Goal: Transaction & Acquisition: Purchase product/service

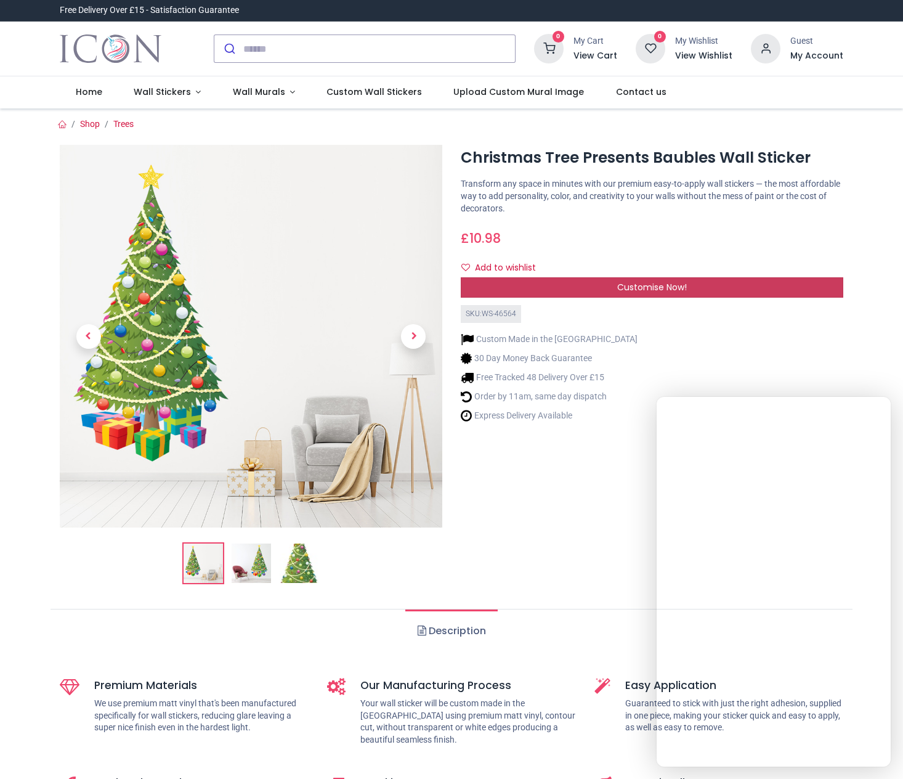
click at [628, 290] on span "Customise Now!" at bounding box center [652, 287] width 70 height 12
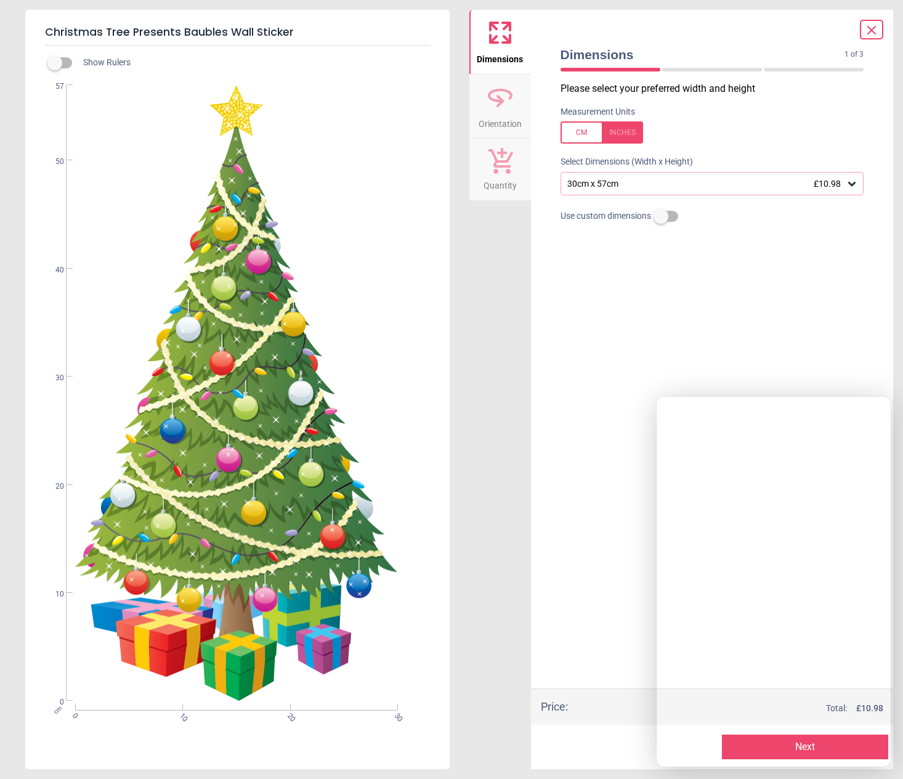
click at [851, 180] on icon at bounding box center [852, 183] width 12 height 12
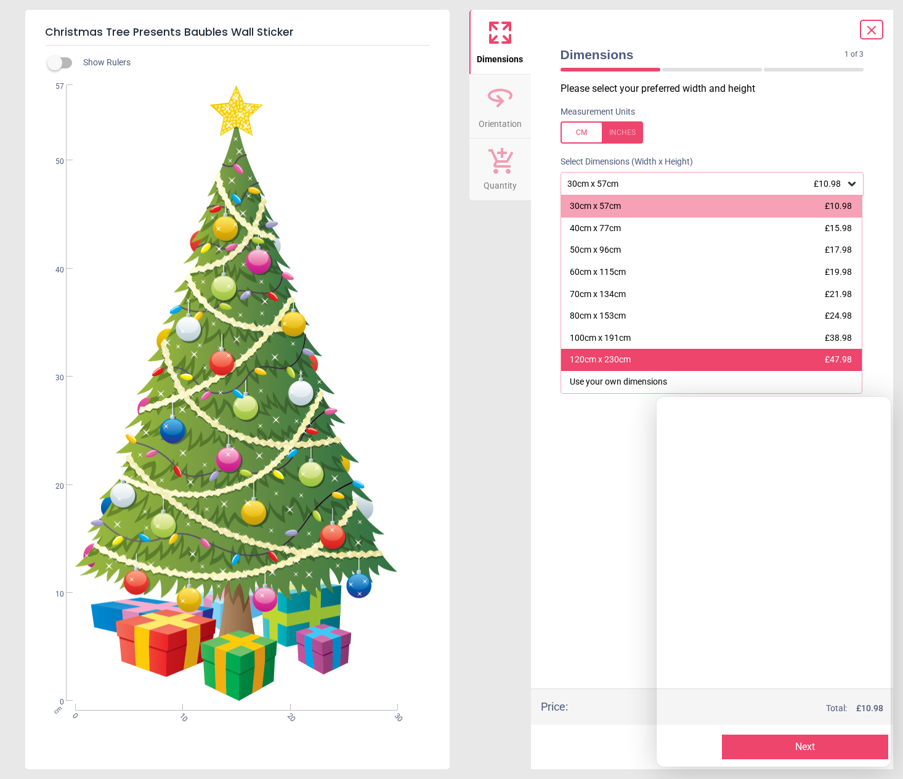
click at [596, 360] on div "120cm x 230cm" at bounding box center [600, 360] width 61 height 12
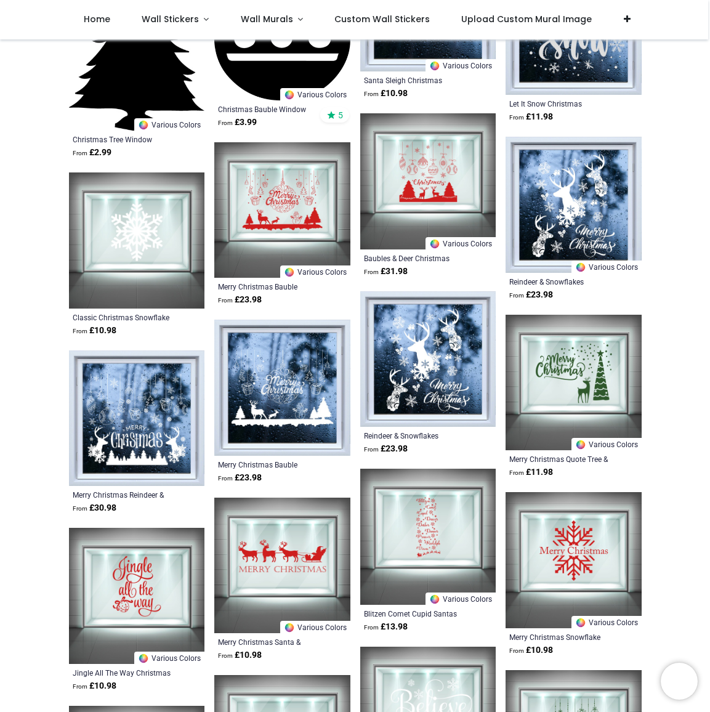
scroll to position [123, 0]
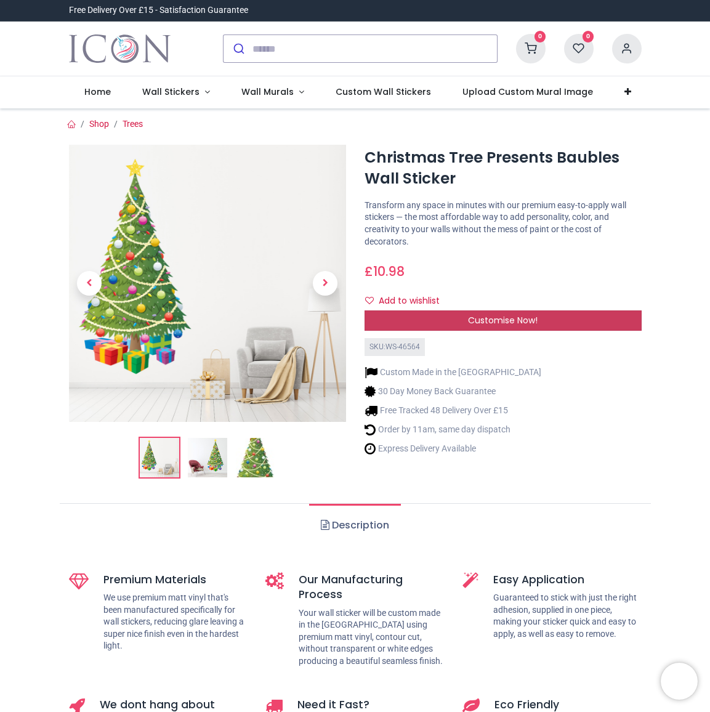
click at [494, 317] on span "Customise Now!" at bounding box center [503, 320] width 70 height 12
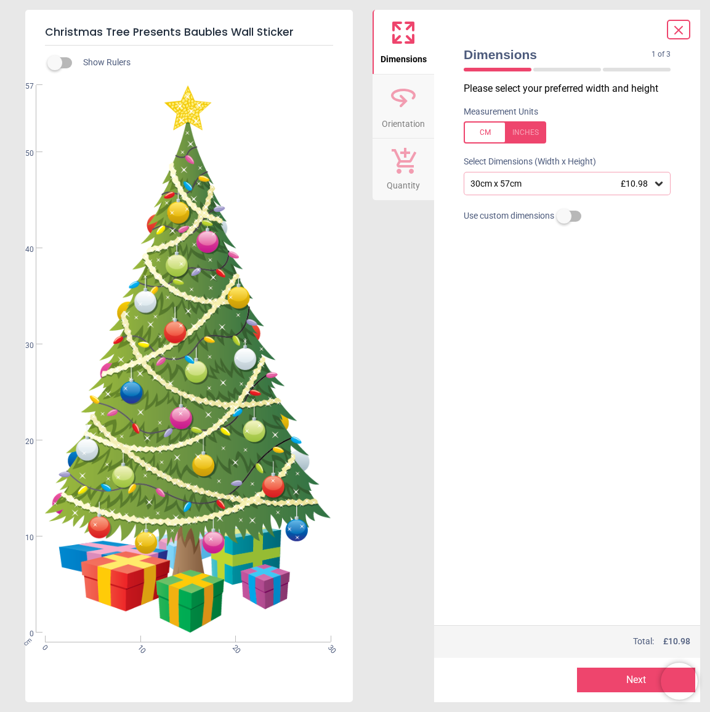
click at [661, 182] on icon at bounding box center [659, 183] width 12 height 12
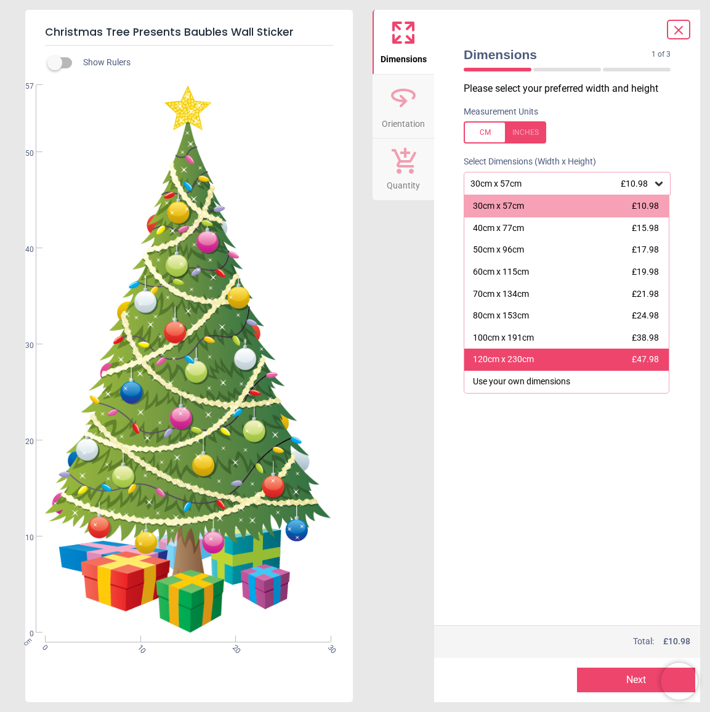
click at [549, 353] on div "120cm x 230cm £47.98" at bounding box center [566, 360] width 205 height 22
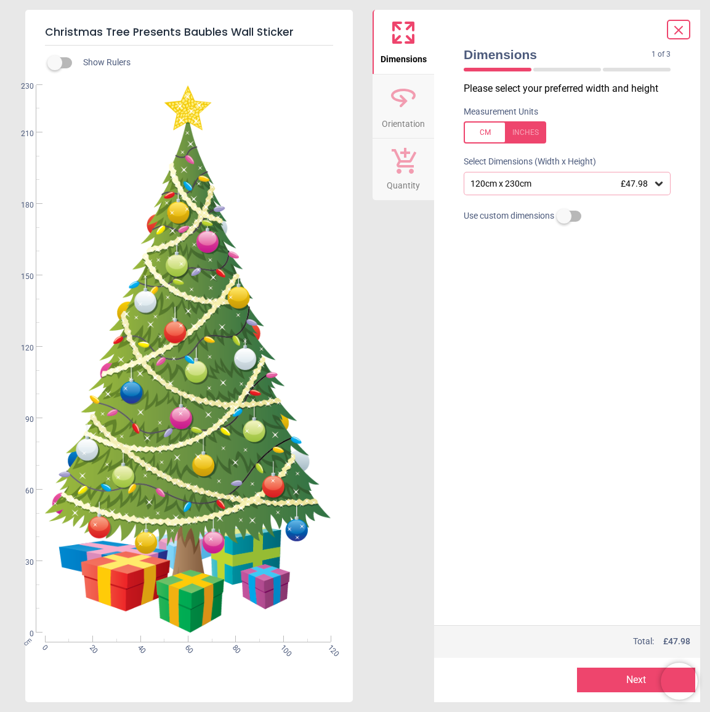
click at [629, 678] on button "Next" at bounding box center [636, 680] width 118 height 25
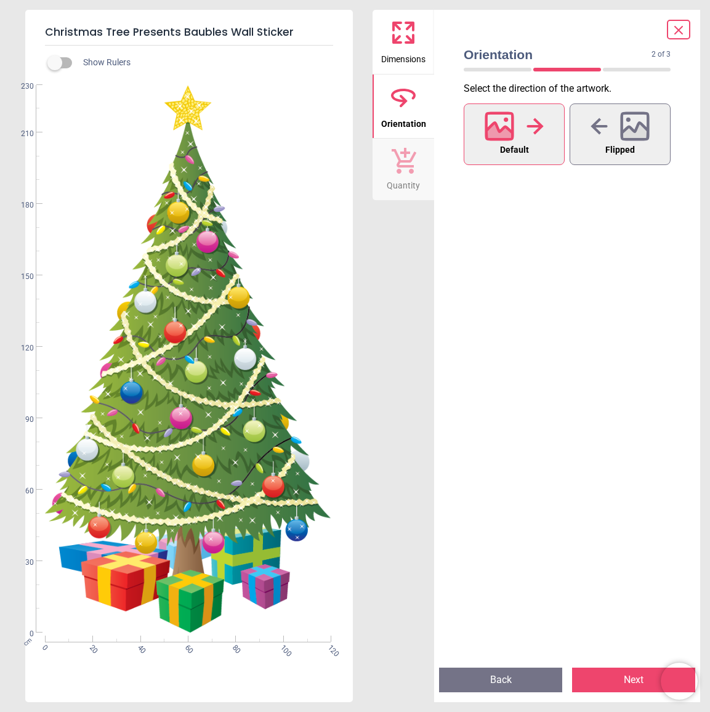
click at [497, 127] on icon at bounding box center [500, 134] width 26 height 22
click at [624, 681] on button "Next" at bounding box center [633, 680] width 123 height 25
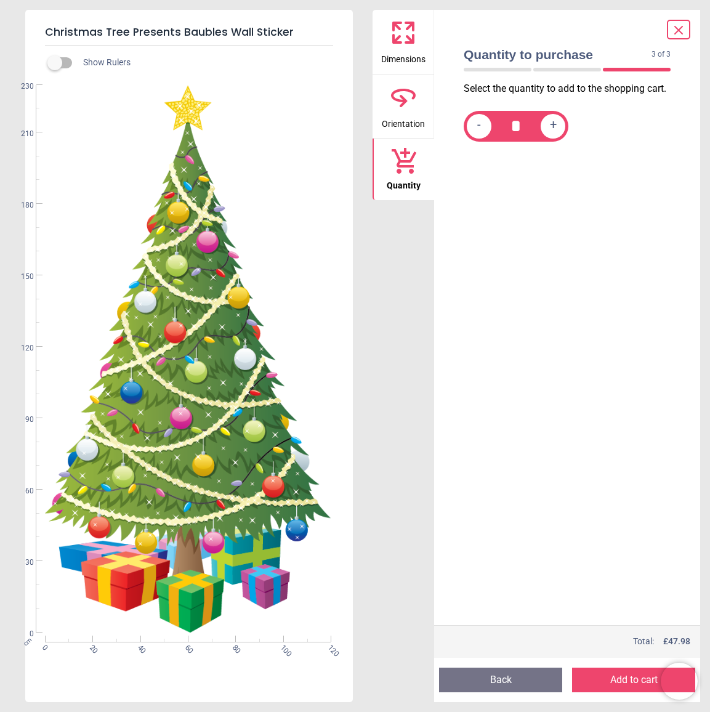
click at [613, 679] on button "Add to cart" at bounding box center [633, 680] width 123 height 25
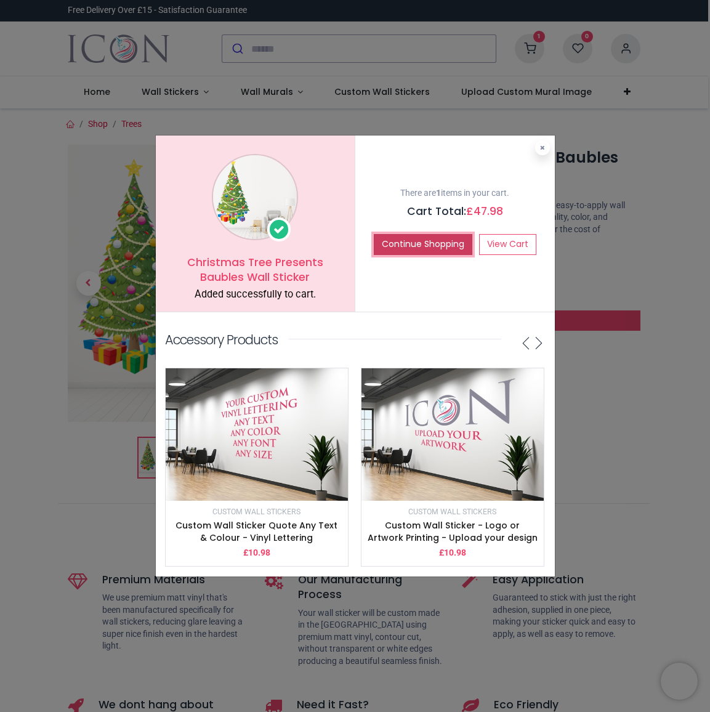
click at [411, 245] on button "Continue Shopping" at bounding box center [423, 244] width 99 height 21
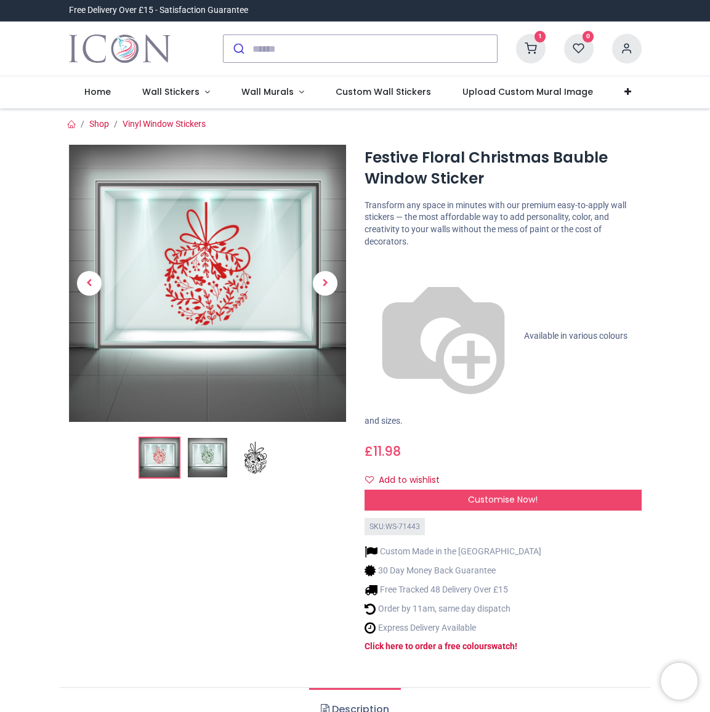
click at [199, 452] on img at bounding box center [207, 457] width 39 height 39
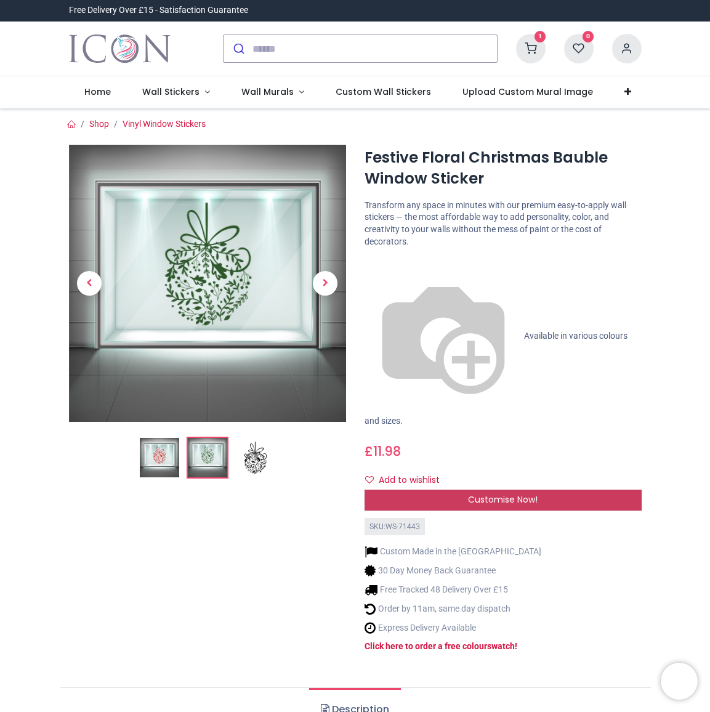
click at [487, 493] on span "Customise Now!" at bounding box center [503, 499] width 70 height 12
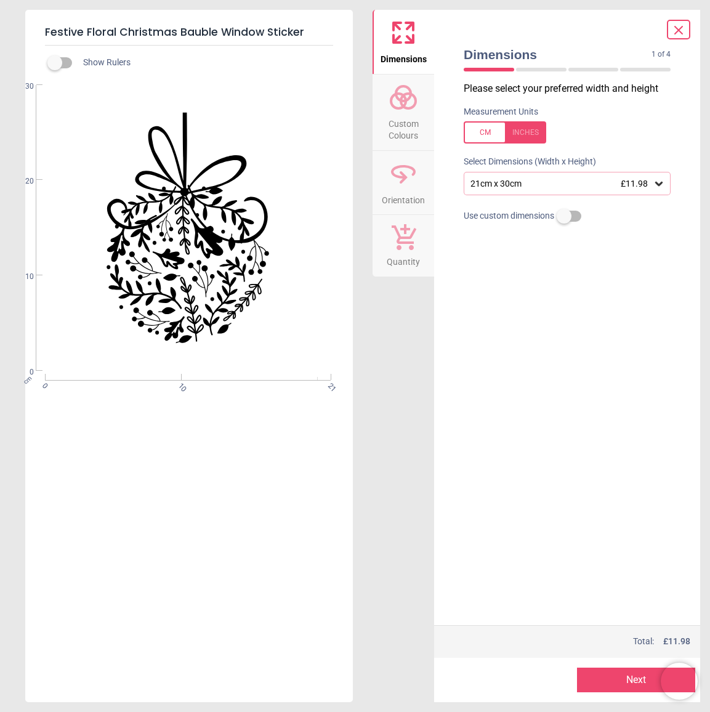
click at [662, 182] on icon at bounding box center [659, 183] width 12 height 12
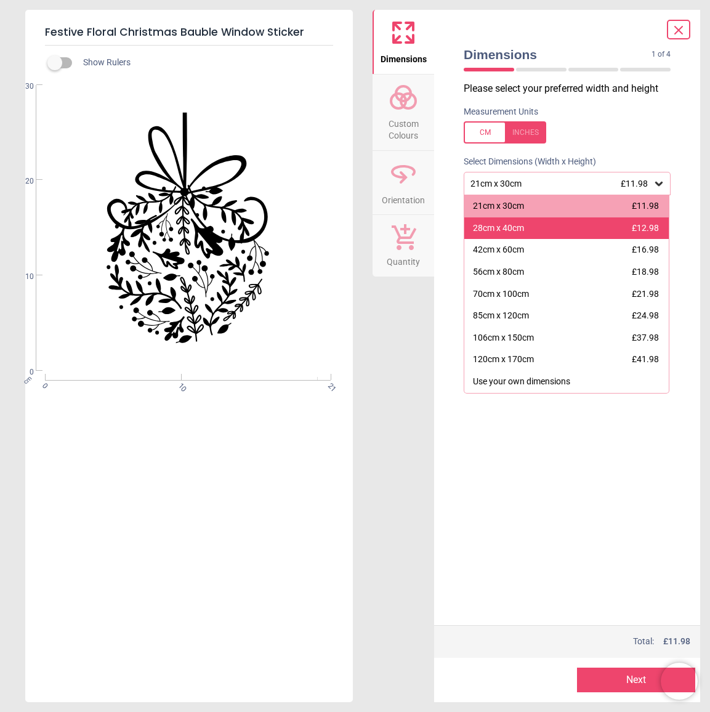
click at [634, 224] on span "£12.98" at bounding box center [645, 228] width 27 height 10
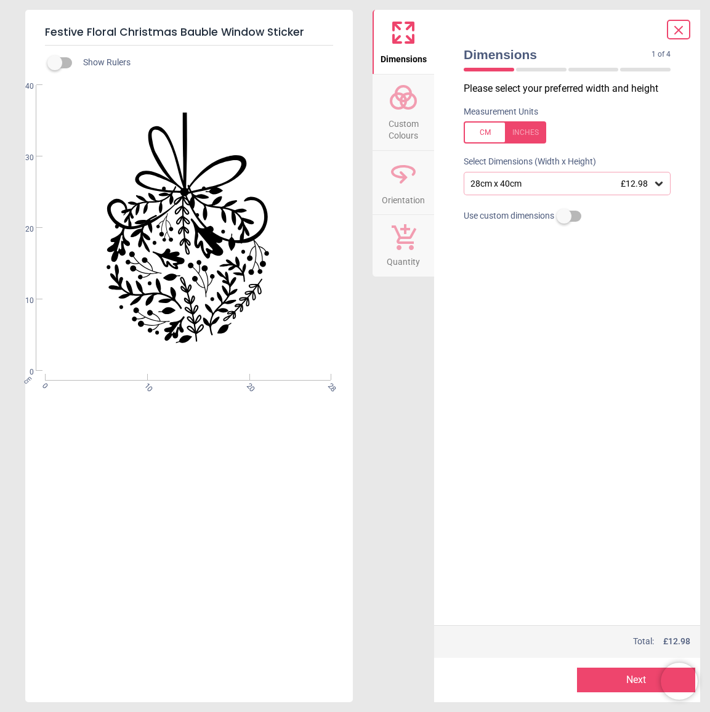
click at [624, 682] on button "Next" at bounding box center [636, 680] width 118 height 25
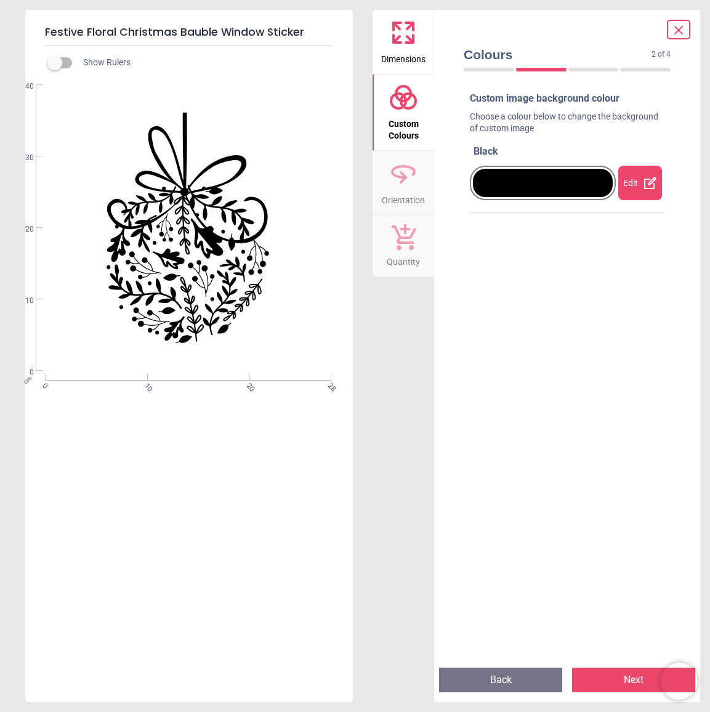
click at [644, 179] on icon at bounding box center [650, 183] width 12 height 12
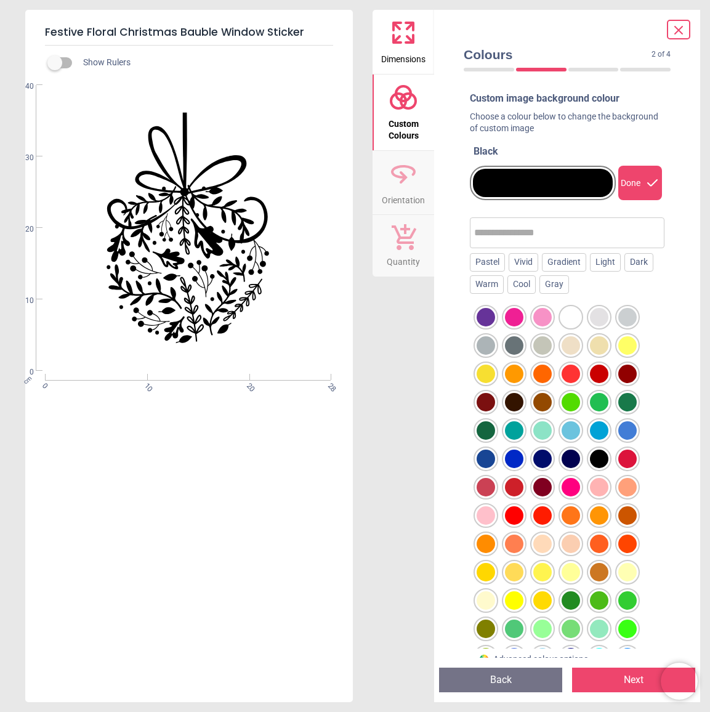
click at [486, 429] on div at bounding box center [486, 430] width 18 height 18
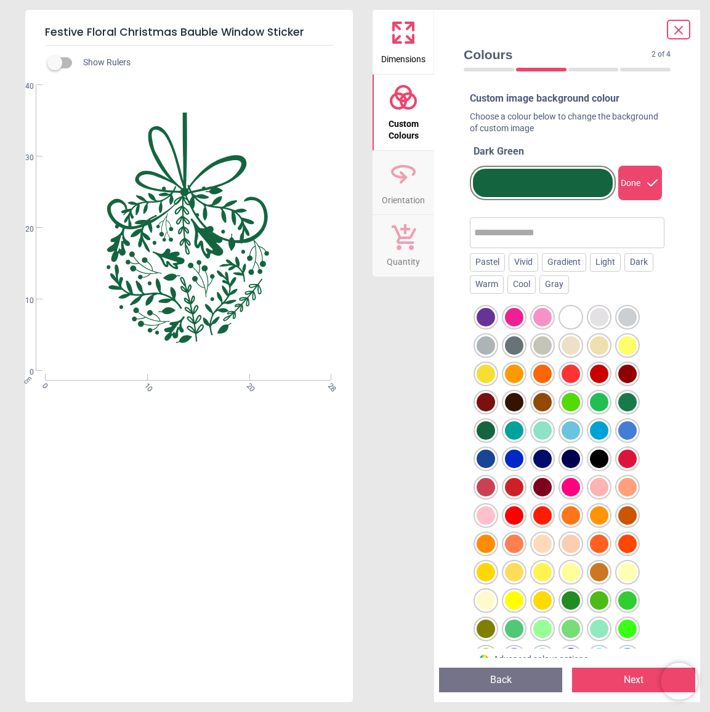
click at [623, 681] on button "Next" at bounding box center [633, 680] width 123 height 25
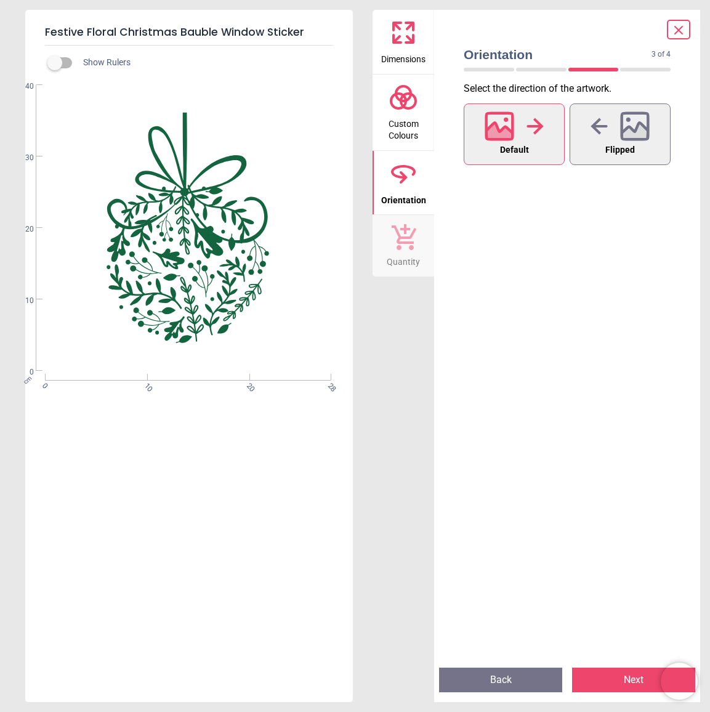
click at [631, 681] on button "Next" at bounding box center [633, 680] width 123 height 25
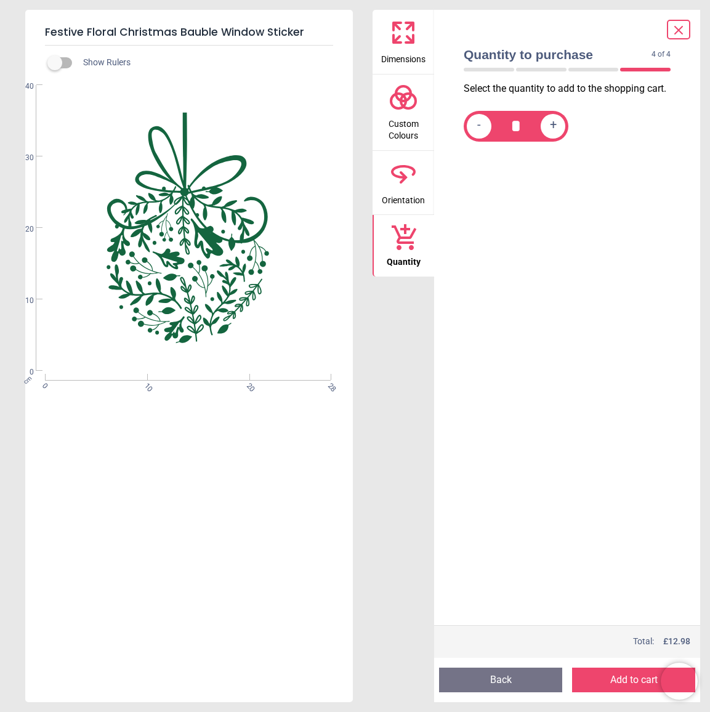
click at [559, 124] on div "+" at bounding box center [553, 126] width 25 height 25
type input "*"
click at [611, 676] on button "Add to cart" at bounding box center [633, 680] width 123 height 25
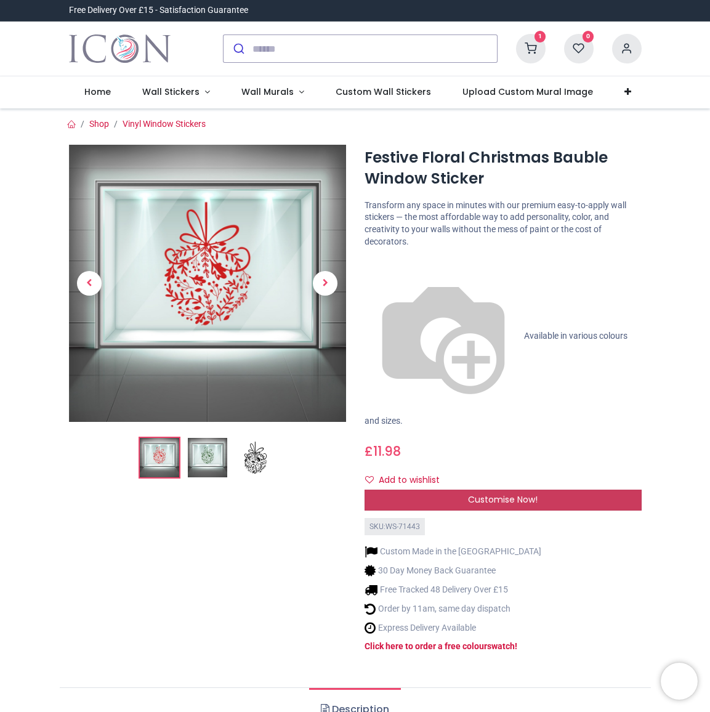
click at [490, 493] on span "Customise Now!" at bounding box center [503, 499] width 70 height 12
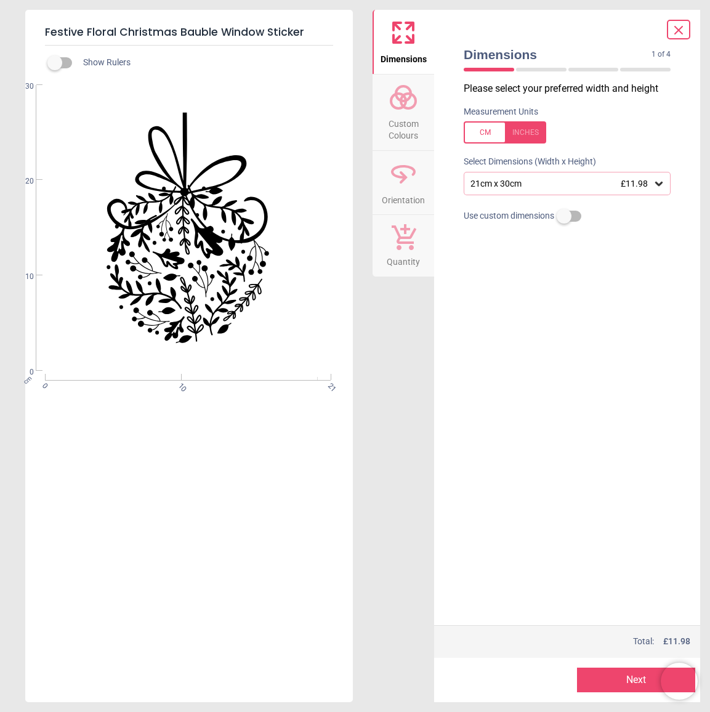
click at [523, 187] on div "21cm x 30cm £11.98" at bounding box center [561, 184] width 184 height 10
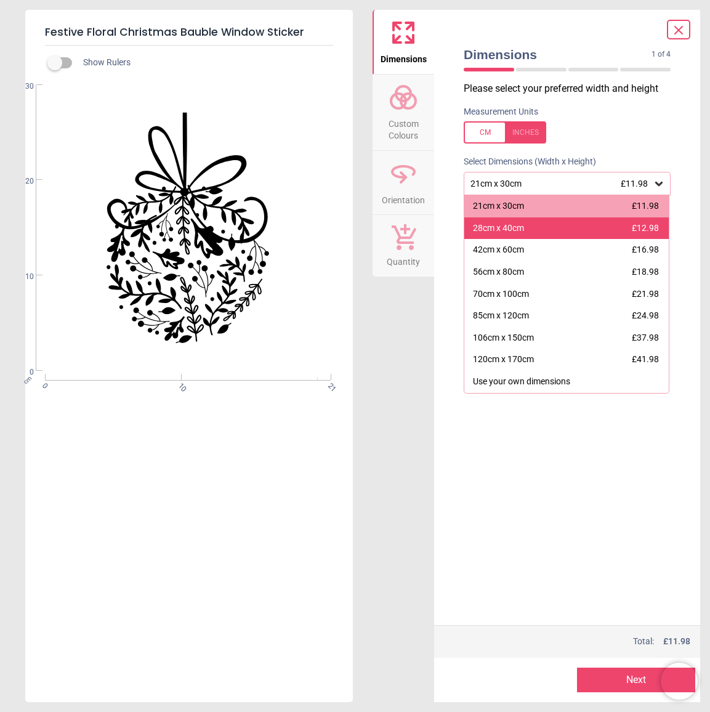
click at [523, 225] on div "28cm x 40cm" at bounding box center [498, 228] width 51 height 12
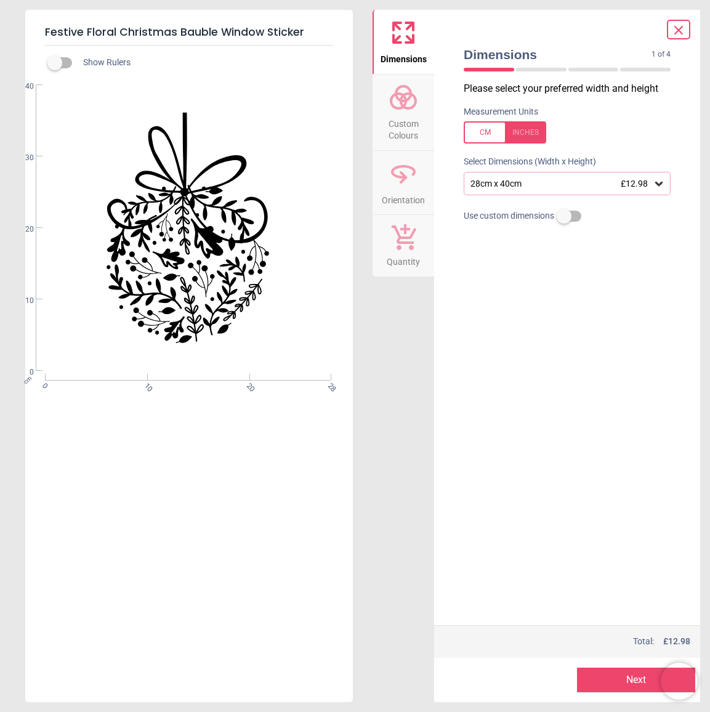
click at [631, 680] on button "Next" at bounding box center [636, 680] width 118 height 25
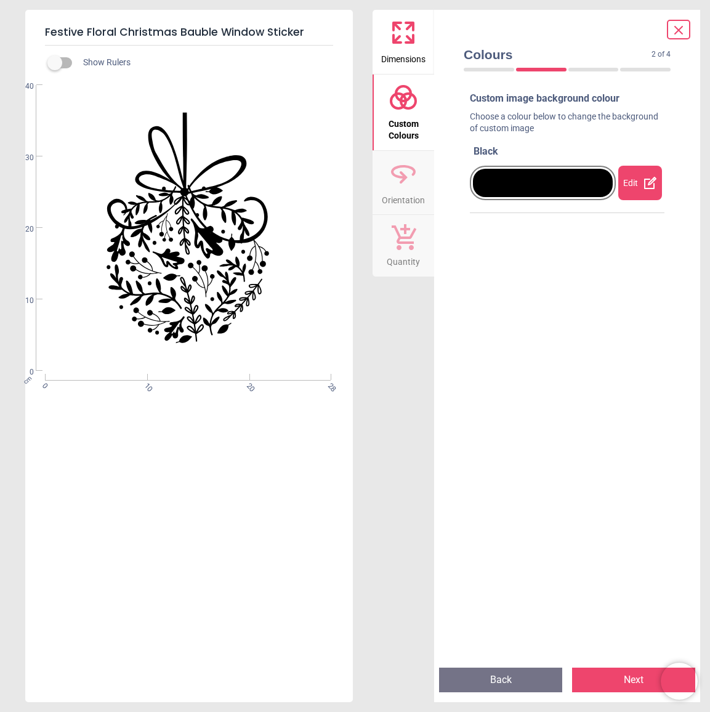
click at [636, 184] on div "Edit" at bounding box center [640, 183] width 44 height 34
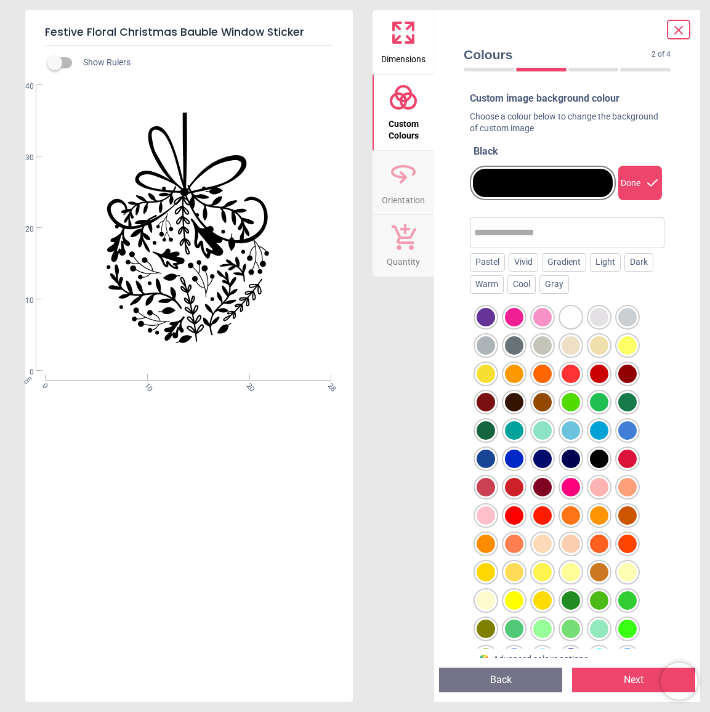
click at [627, 375] on div at bounding box center [627, 374] width 18 height 18
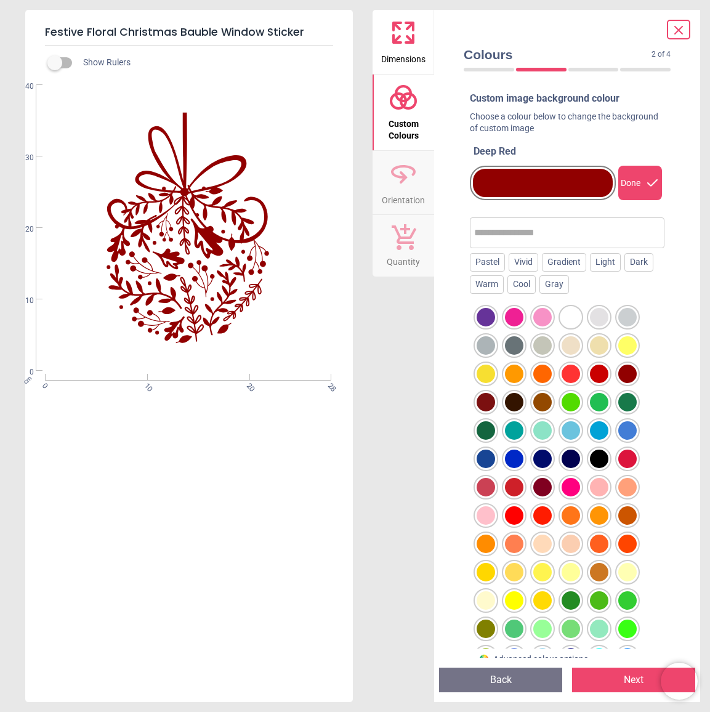
click at [613, 679] on button "Next" at bounding box center [633, 680] width 123 height 25
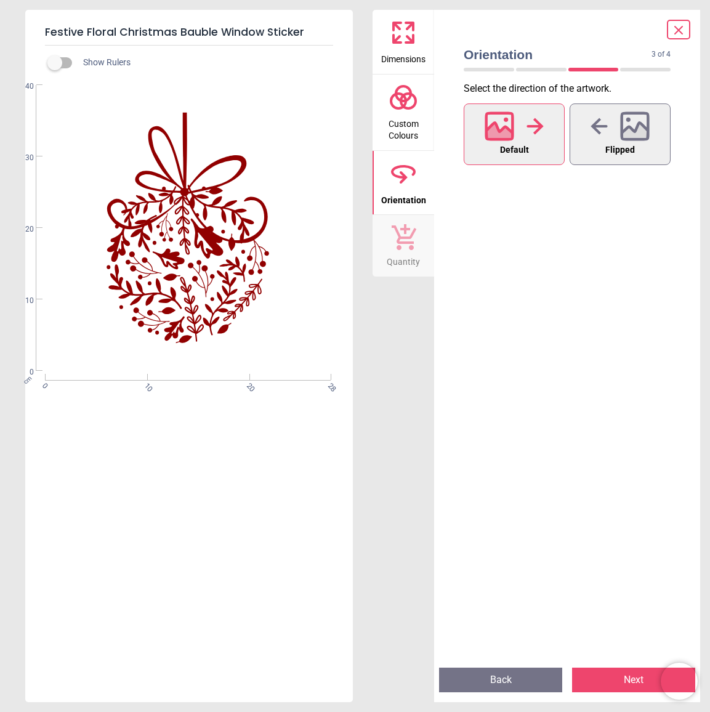
click at [613, 679] on button "Next" at bounding box center [633, 680] width 123 height 25
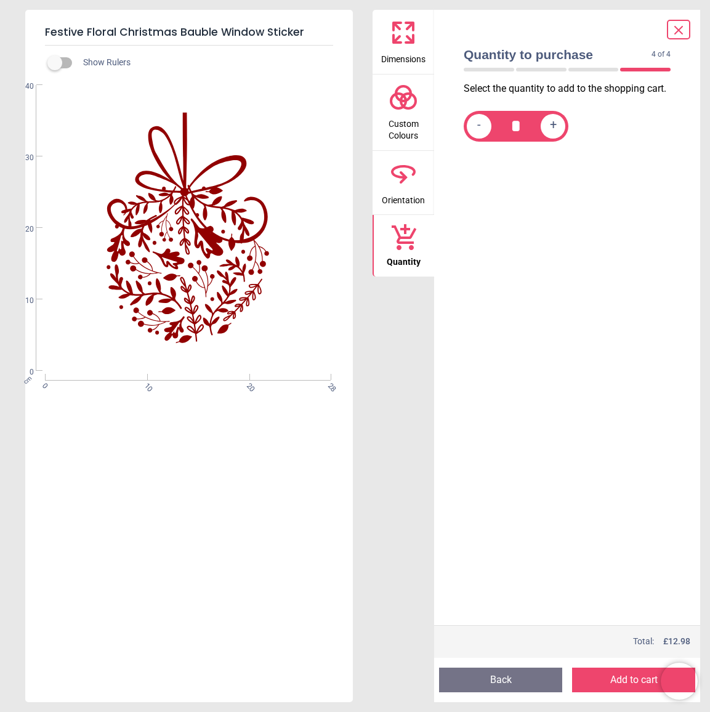
click at [562, 127] on div "+" at bounding box center [553, 126] width 25 height 25
type input "*"
click at [606, 679] on button "Add to cart" at bounding box center [633, 680] width 123 height 25
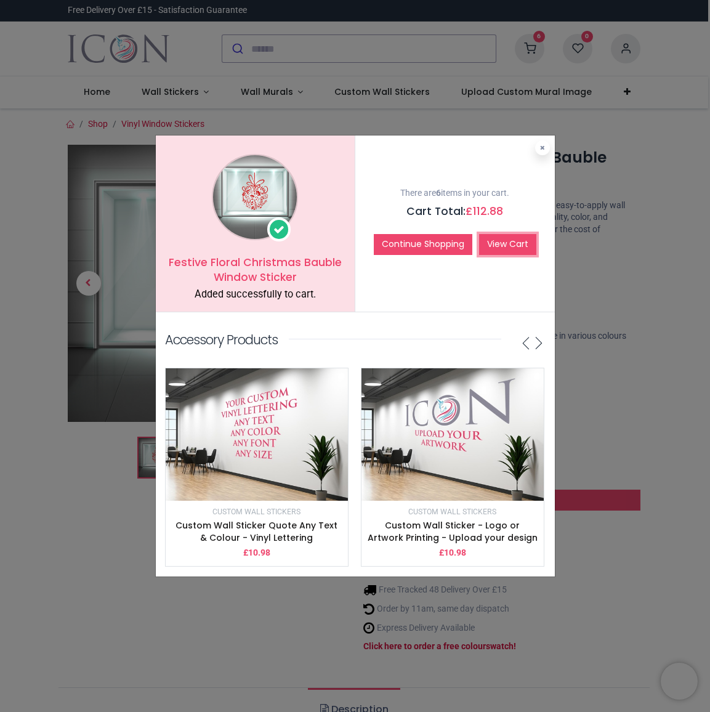
click at [510, 248] on link "View Cart" at bounding box center [507, 244] width 57 height 21
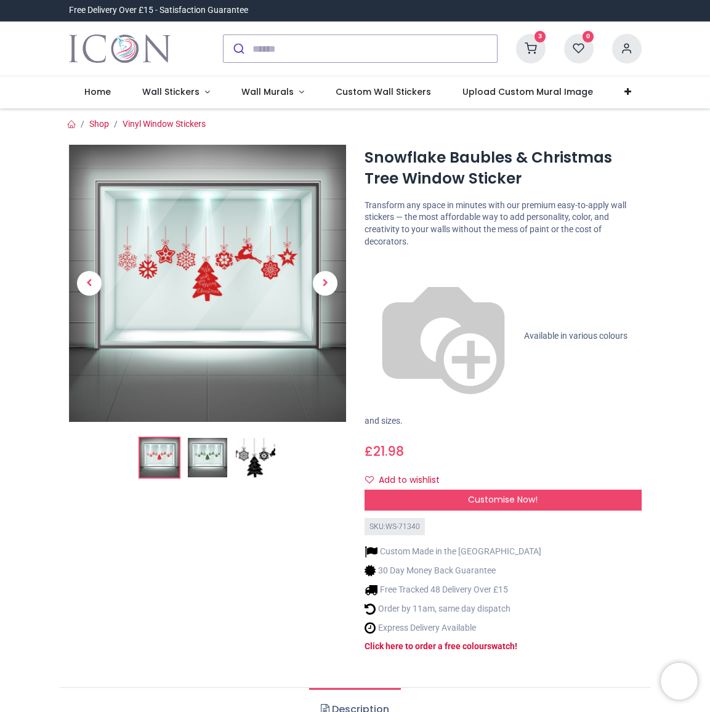
click at [258, 458] on img at bounding box center [255, 457] width 39 height 39
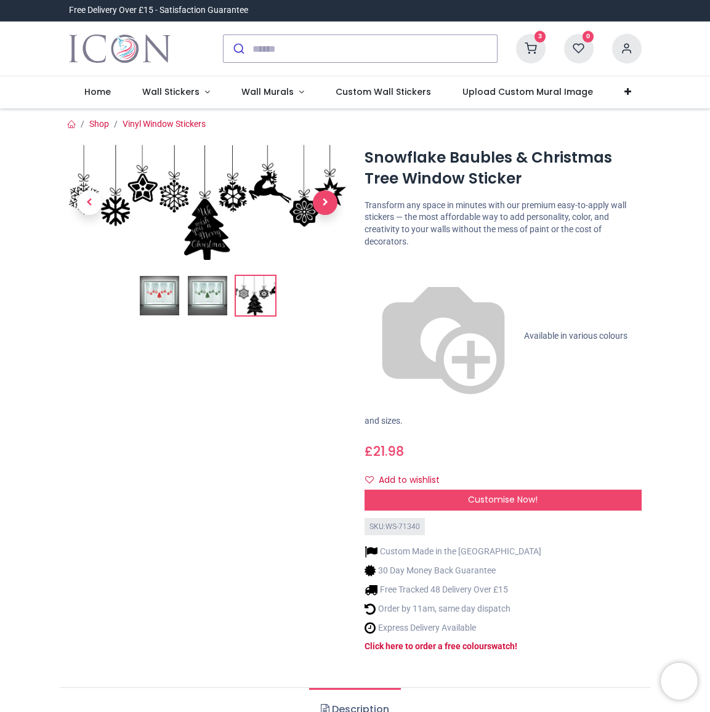
click at [322, 200] on span "Next" at bounding box center [325, 202] width 25 height 25
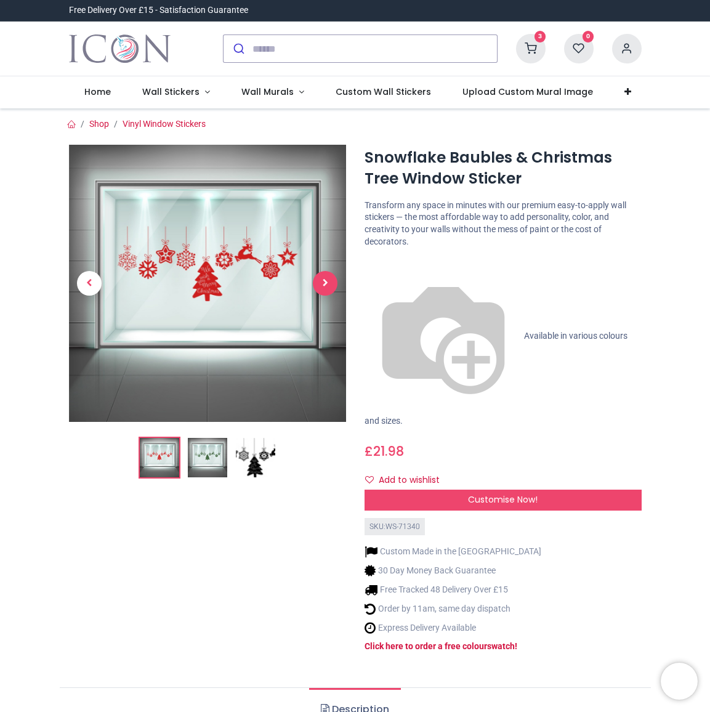
click at [322, 200] on link at bounding box center [325, 284] width 42 height 194
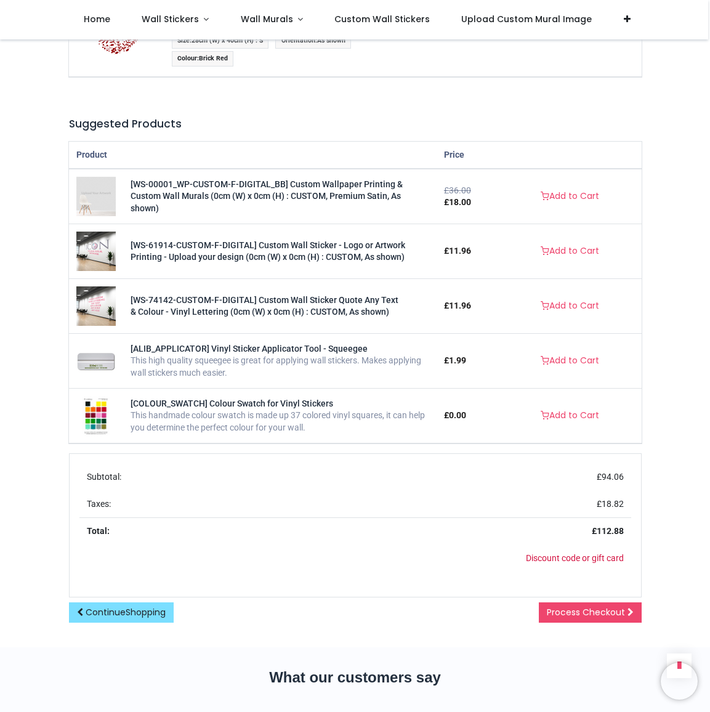
scroll to position [616, 0]
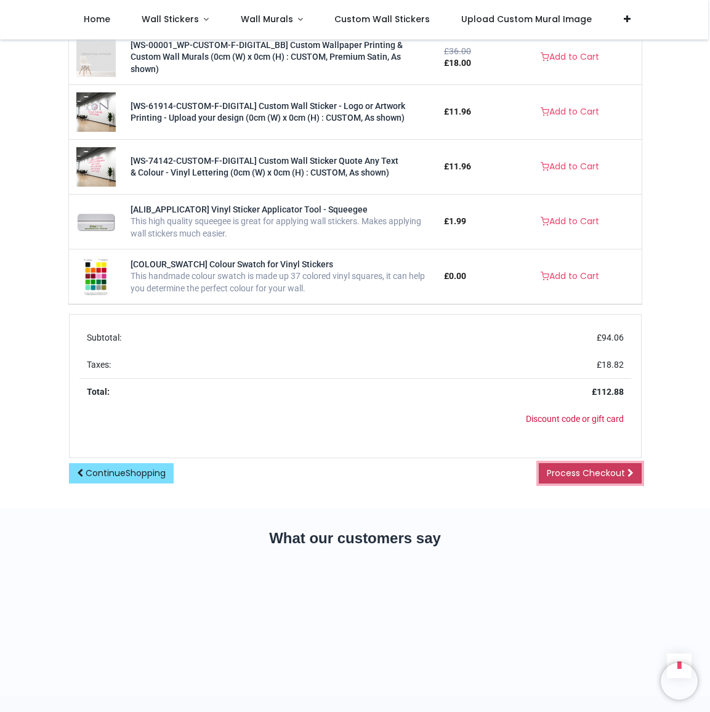
click at [595, 469] on span "Process Checkout" at bounding box center [586, 473] width 78 height 12
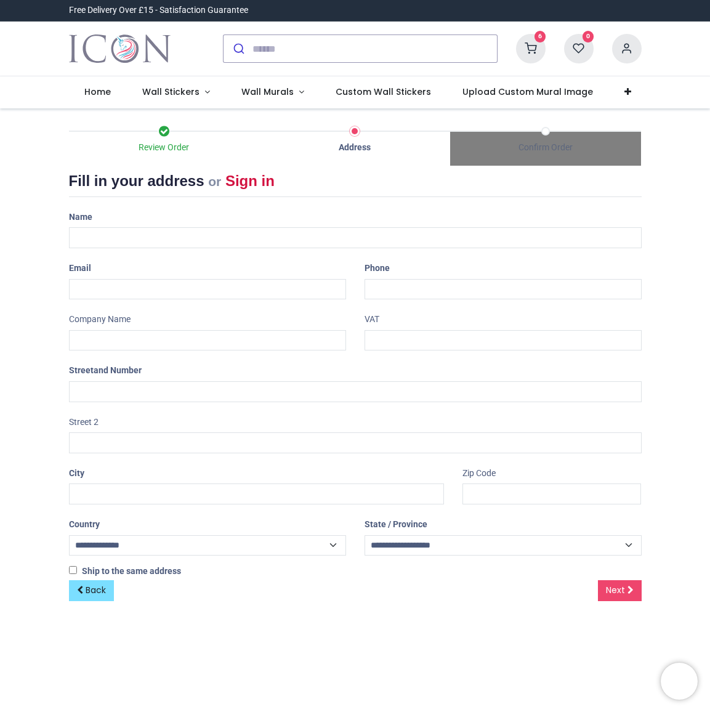
select select "***"
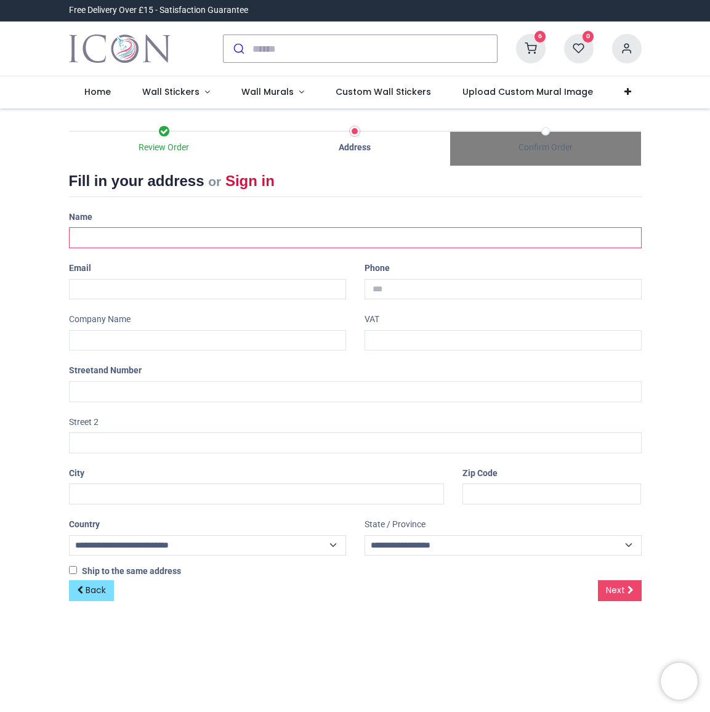
click at [179, 237] on input "text" at bounding box center [355, 237] width 573 height 21
type input "**********"
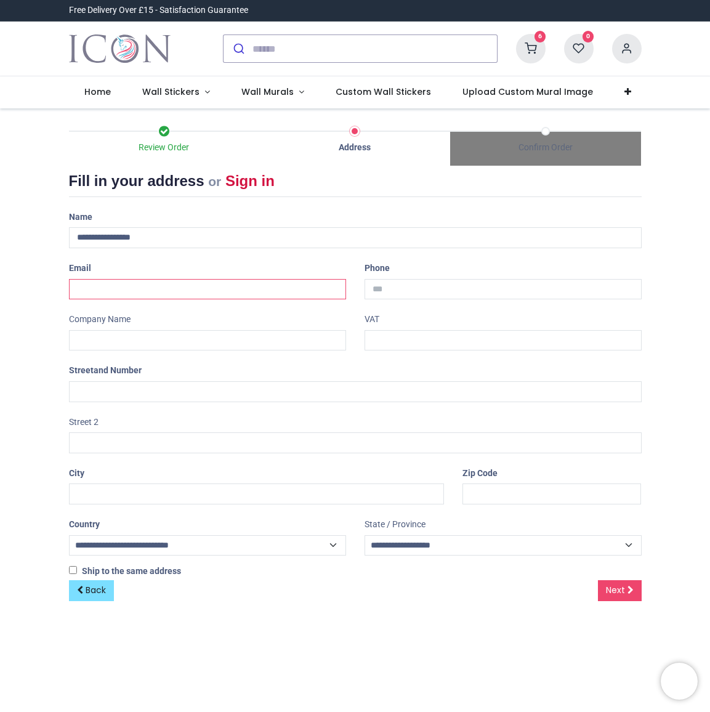
type input "**********"
type input "******"
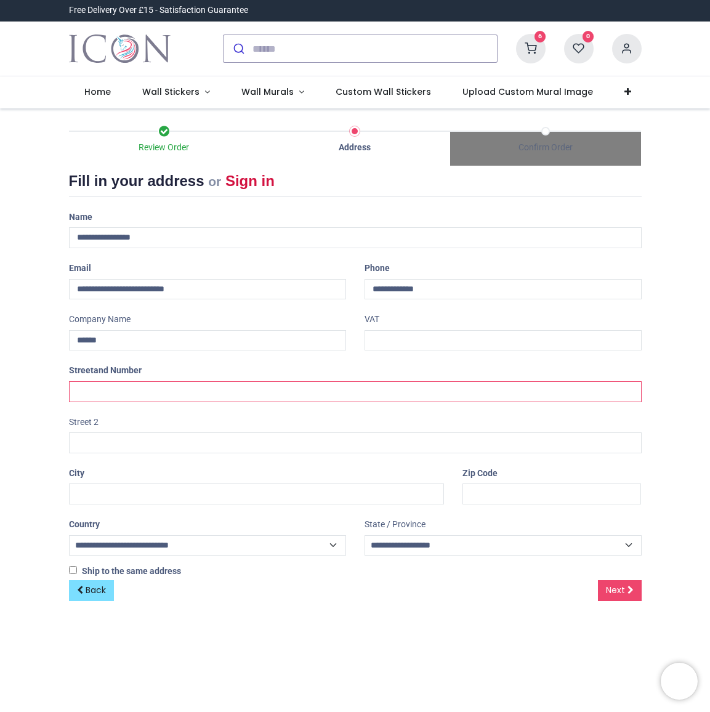
type input "**********"
type input "*********"
type input "*******"
drag, startPoint x: 165, startPoint y: 391, endPoint x: 107, endPoint y: 398, distance: 59.0
click at [107, 398] on input "**********" at bounding box center [355, 391] width 573 height 21
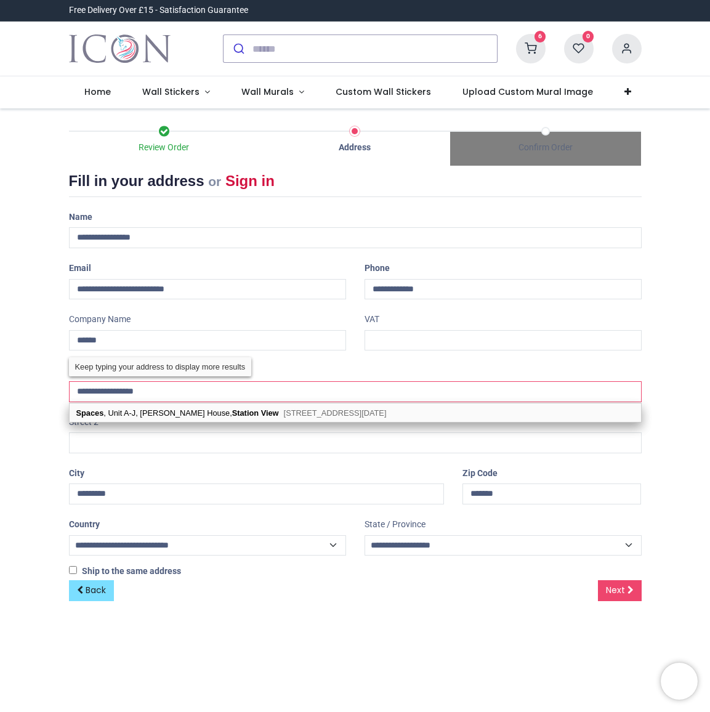
drag, startPoint x: 153, startPoint y: 389, endPoint x: 102, endPoint y: 394, distance: 50.8
click at [102, 394] on input "**********" at bounding box center [355, 391] width 573 height 21
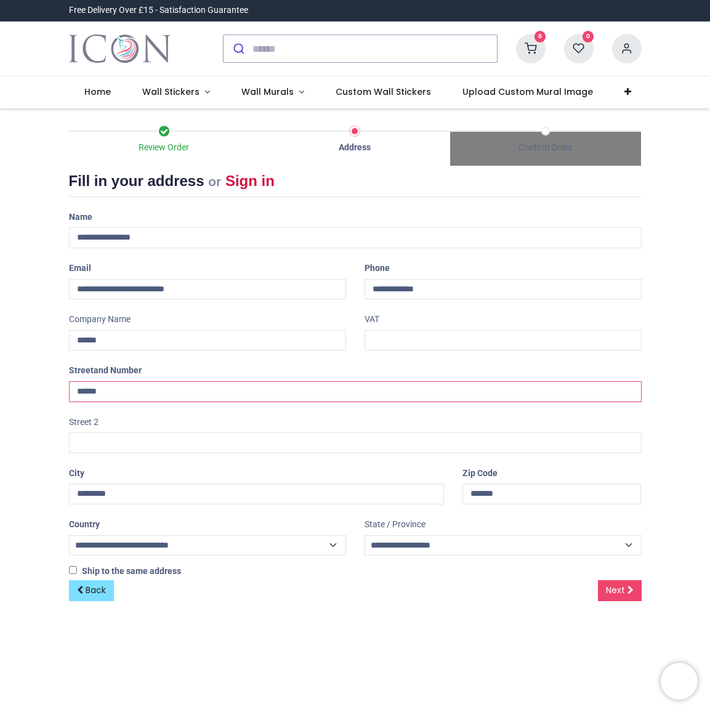
type input "******"
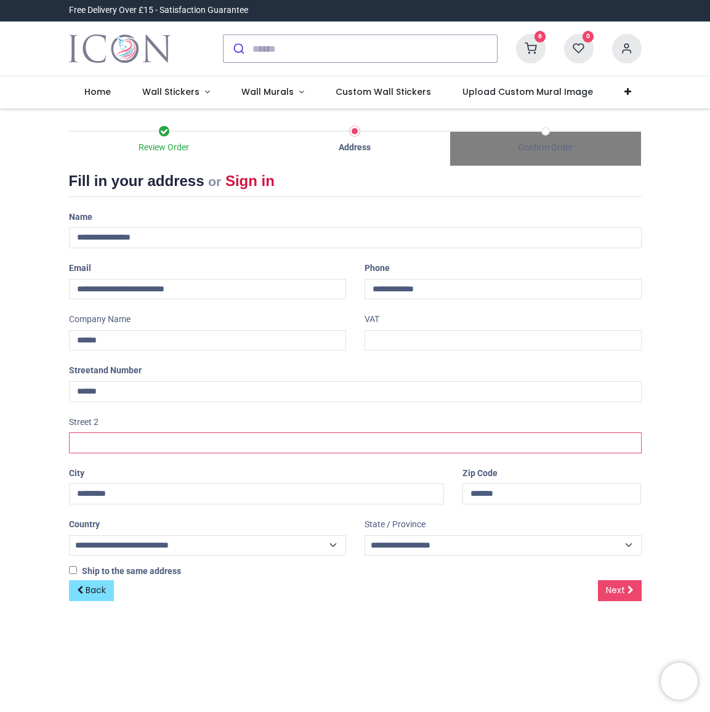
click at [114, 442] on input "text" at bounding box center [355, 442] width 573 height 21
paste input "**********"
type input "**********"
click at [207, 643] on main "Review Order Address Confirm Order 1.0" at bounding box center [355, 410] width 710 height 604
click at [610, 589] on span "Next" at bounding box center [615, 590] width 19 height 12
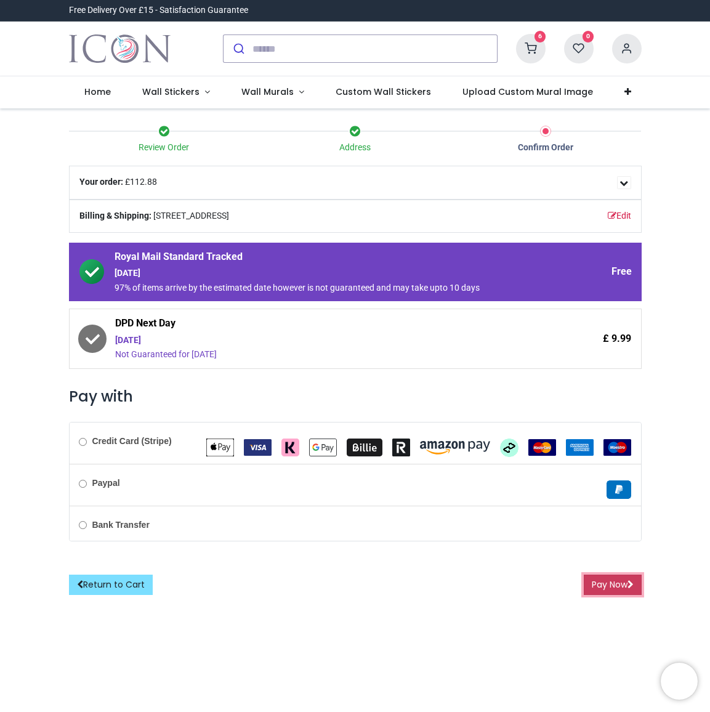
click at [598, 585] on button "Pay Now" at bounding box center [613, 585] width 58 height 21
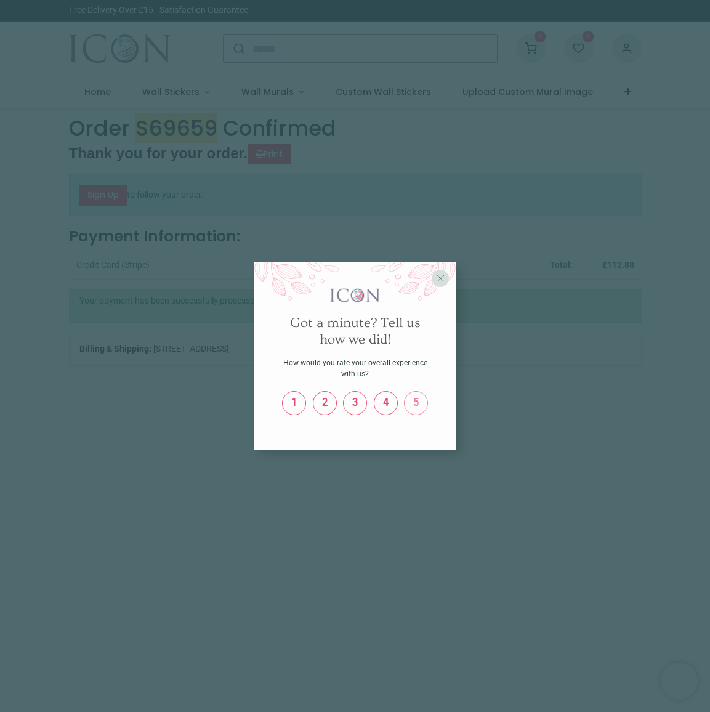
click at [418, 403] on span "5" at bounding box center [417, 403] width 14 height 12
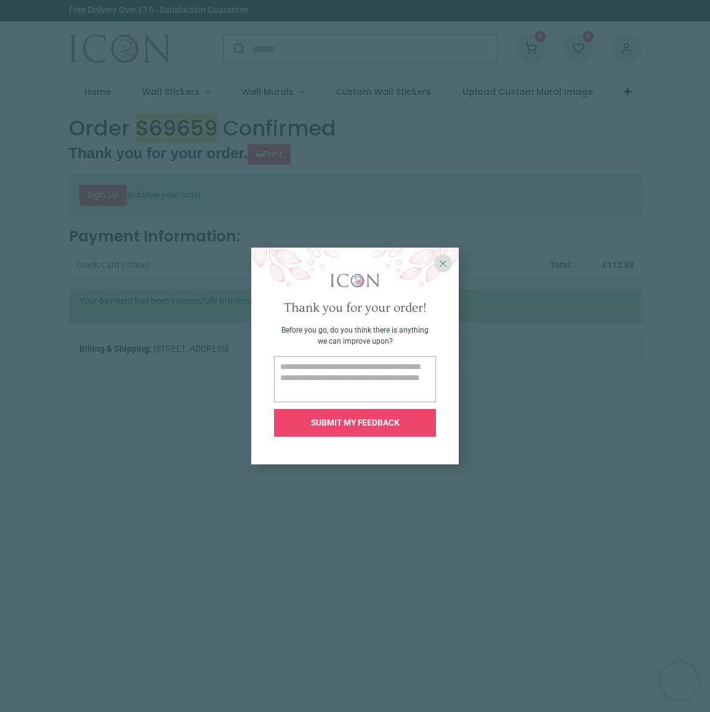
click at [359, 424] on span "SUBMIT MY FEEDBACK" at bounding box center [355, 423] width 89 height 10
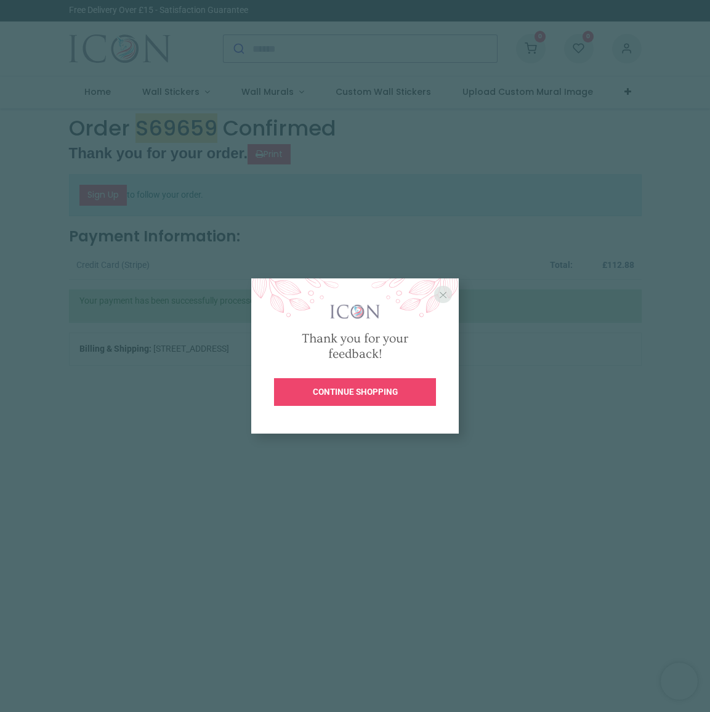
click at [442, 297] on span "X" at bounding box center [443, 295] width 8 height 12
